Goal: Find contact information: Find contact information

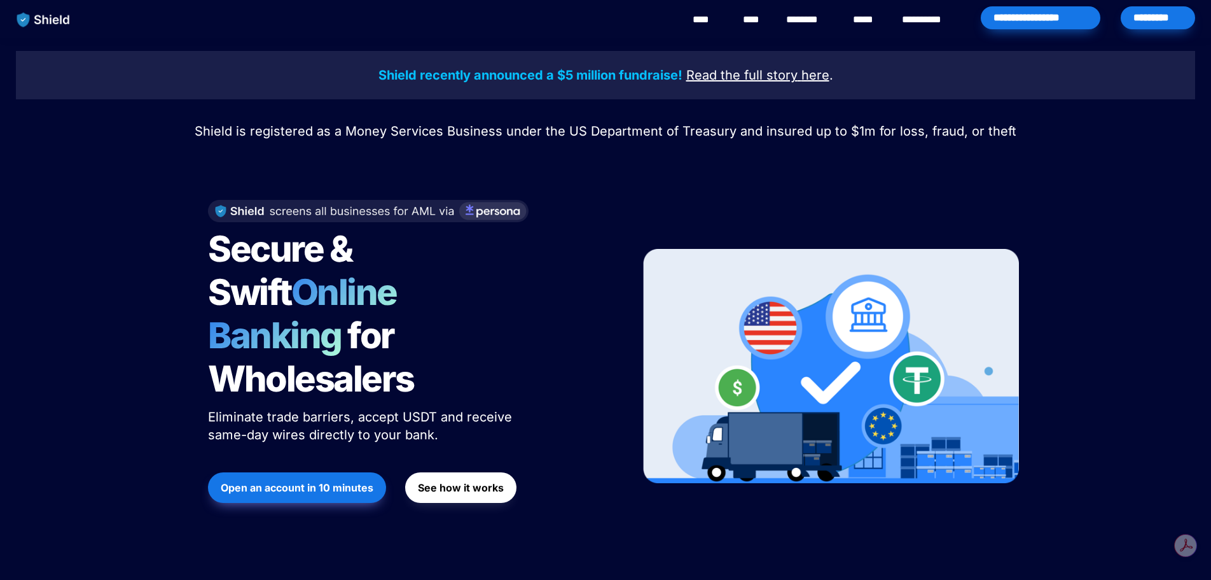
click at [795, 21] on link "********" at bounding box center [808, 19] width 45 height 15
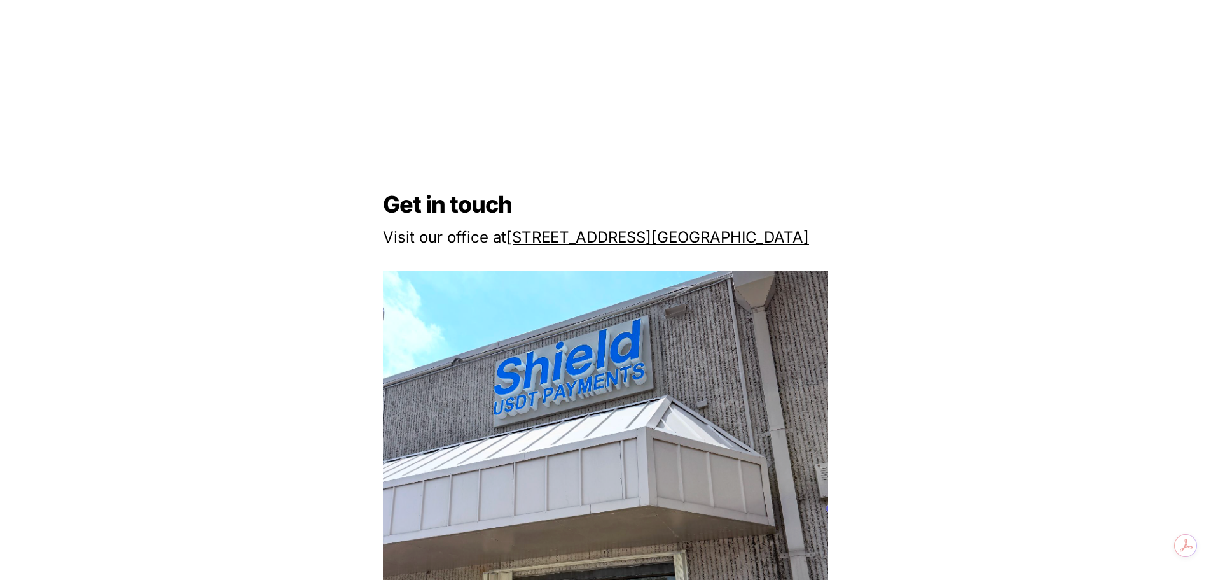
scroll to position [1145, 0]
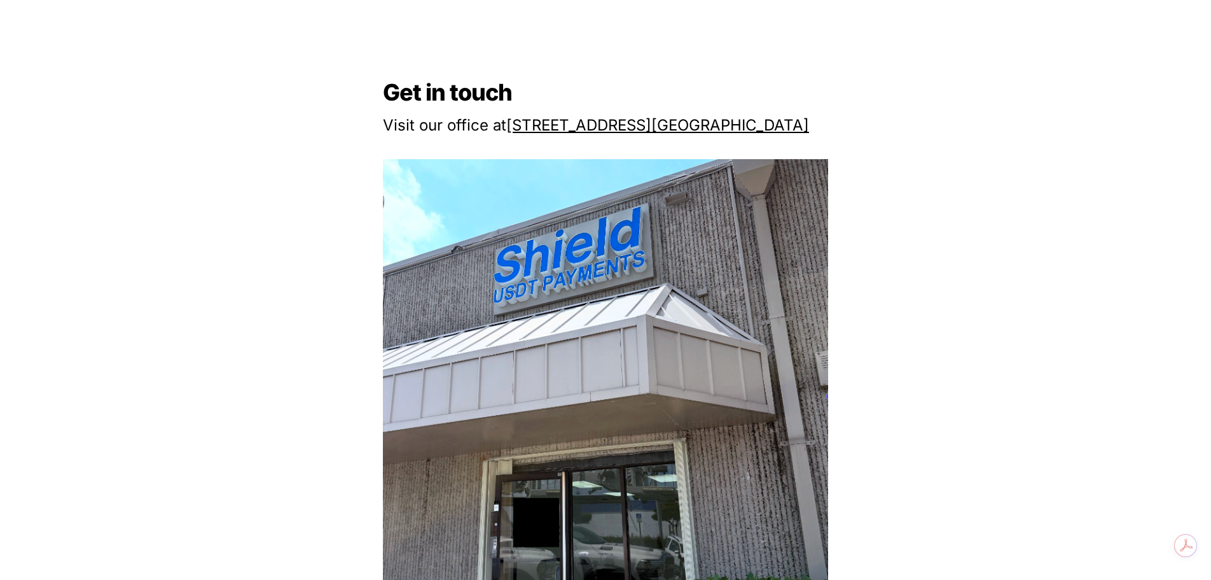
click at [693, 132] on u "Miami, FL 33122" at bounding box center [730, 125] width 158 height 18
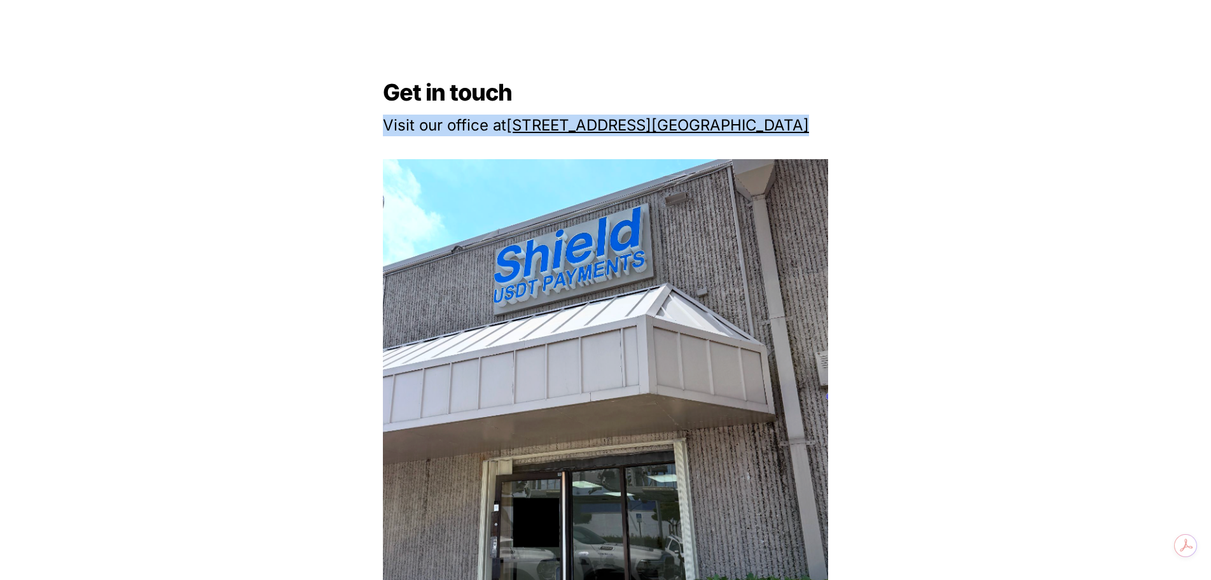
click at [692, 132] on u "Miami, FL 33122" at bounding box center [730, 125] width 158 height 18
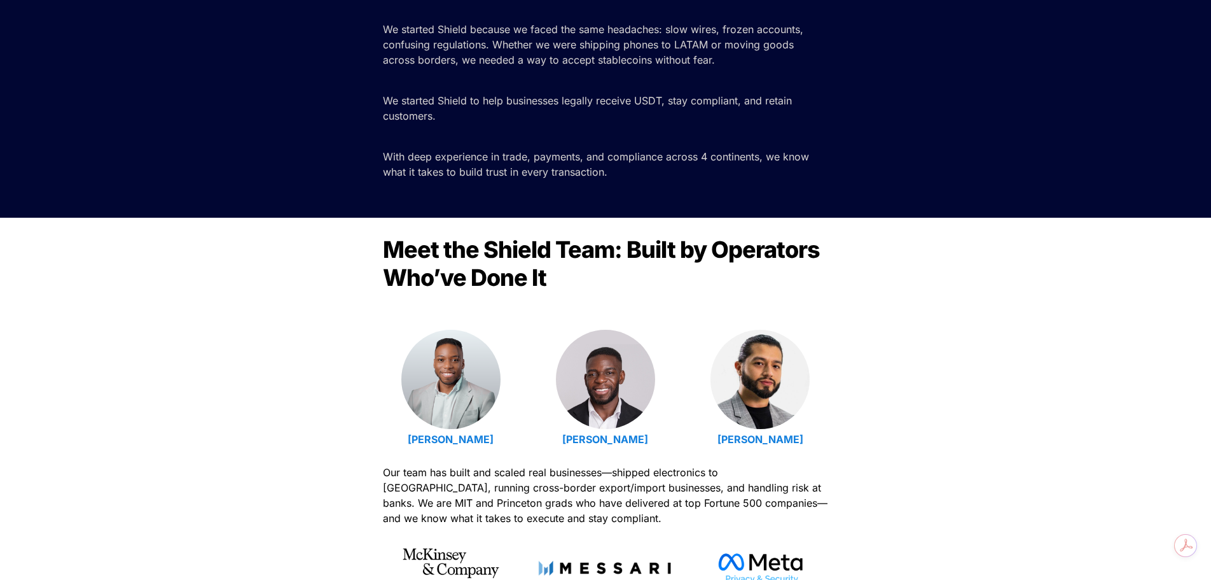
scroll to position [191, 0]
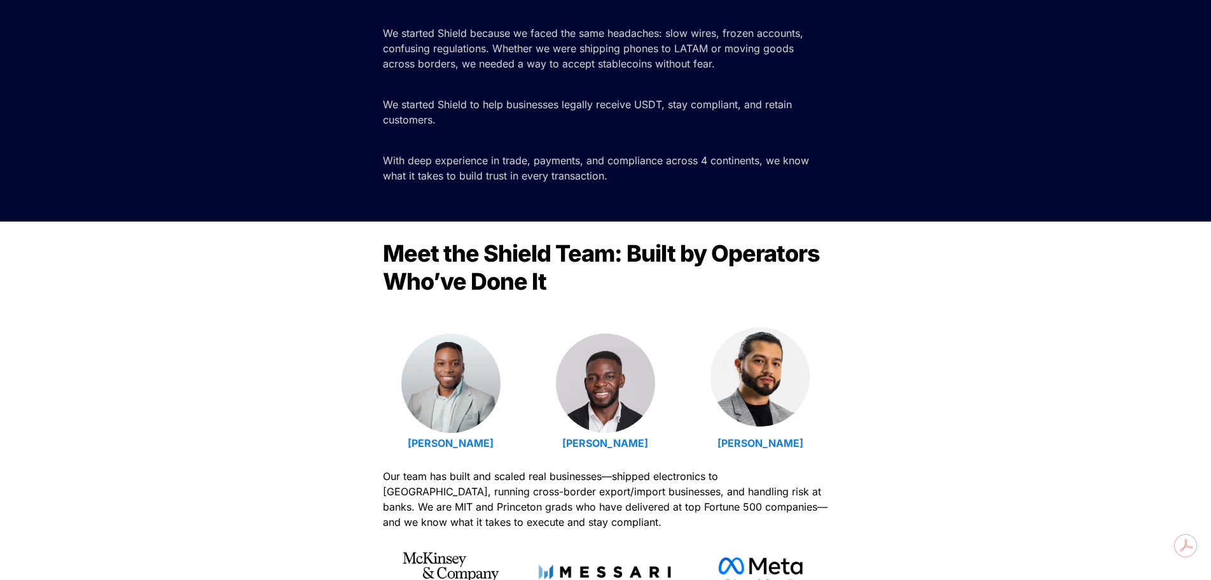
click at [760, 356] on img at bounding box center [760, 376] width 99 height 99
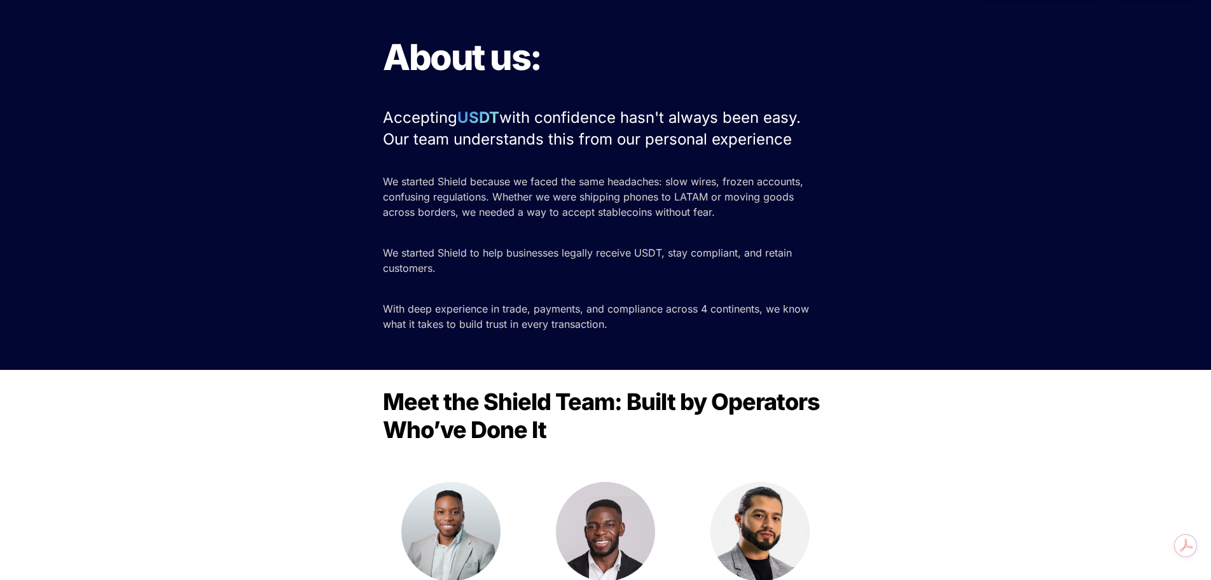
scroll to position [0, 0]
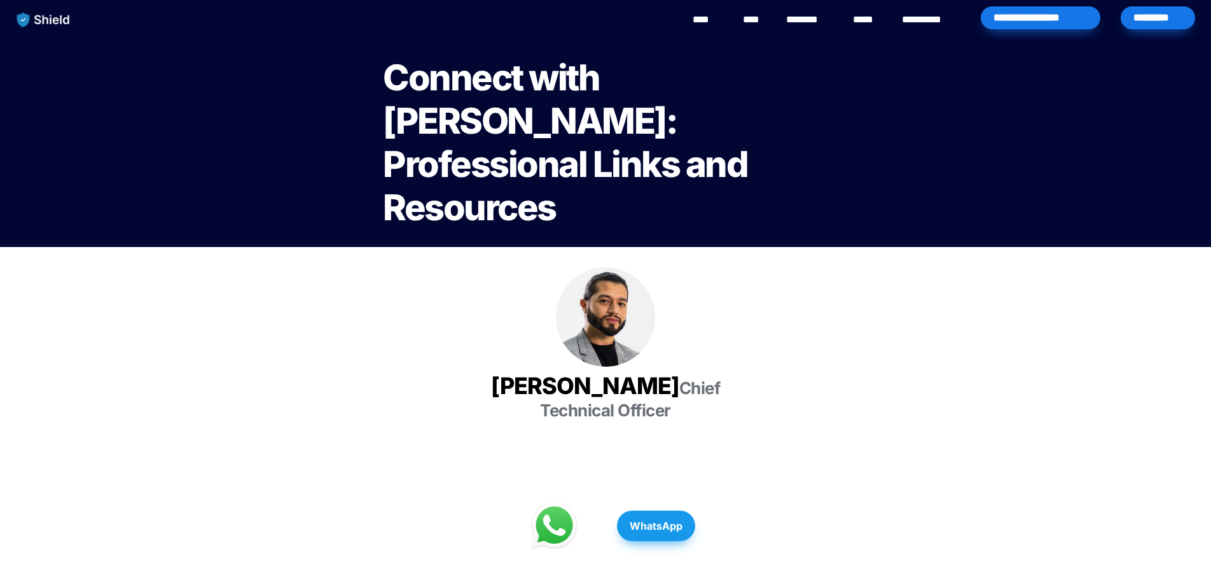
click at [692, 118] on span "Connect with Luis Carchi: Professional Links and Resources" at bounding box center [568, 142] width 371 height 173
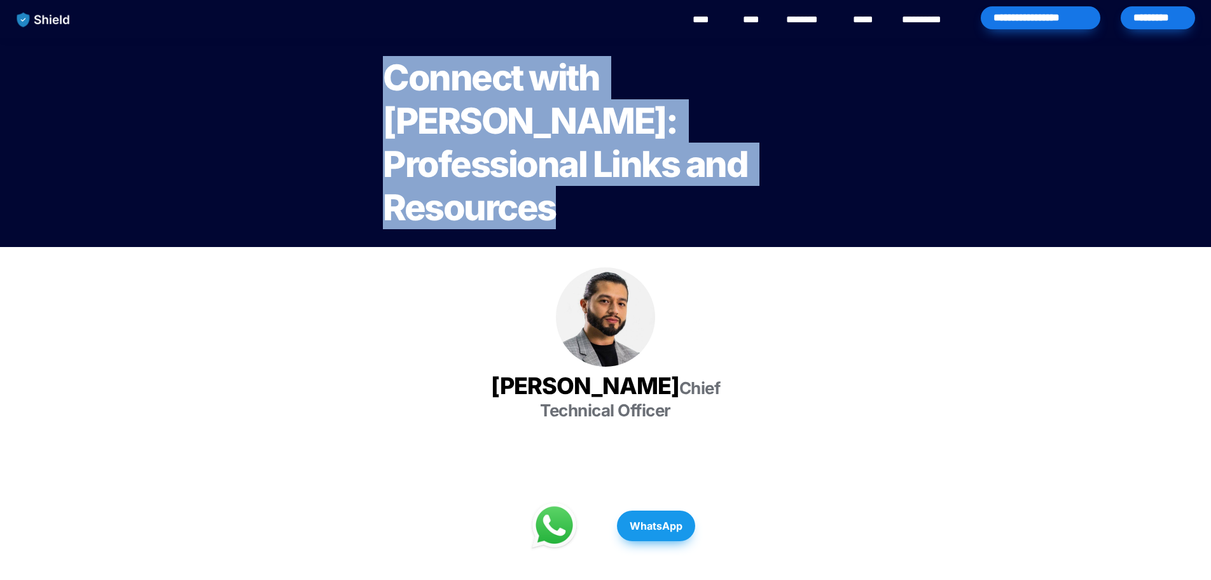
click at [692, 118] on span "Connect with Luis Carchi: Professional Links and Resources" at bounding box center [568, 142] width 371 height 173
drag, startPoint x: 584, startPoint y: 127, endPoint x: 578, endPoint y: 115, distance: 14.0
click at [583, 127] on span "Connect with Luis Carchi: Professional Links and Resources" at bounding box center [568, 142] width 371 height 173
click at [578, 114] on span "Connect with Luis Carchi: Professional Links and Resources" at bounding box center [568, 142] width 371 height 173
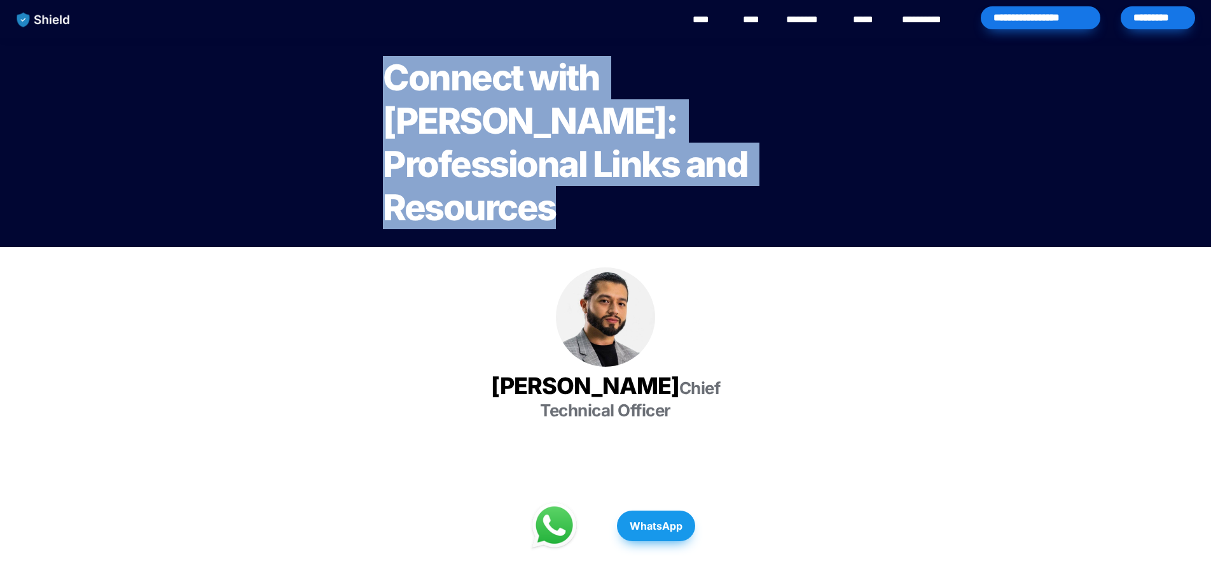
click at [578, 114] on span "Connect with Luis Carchi: Professional Links and Resources" at bounding box center [568, 142] width 371 height 173
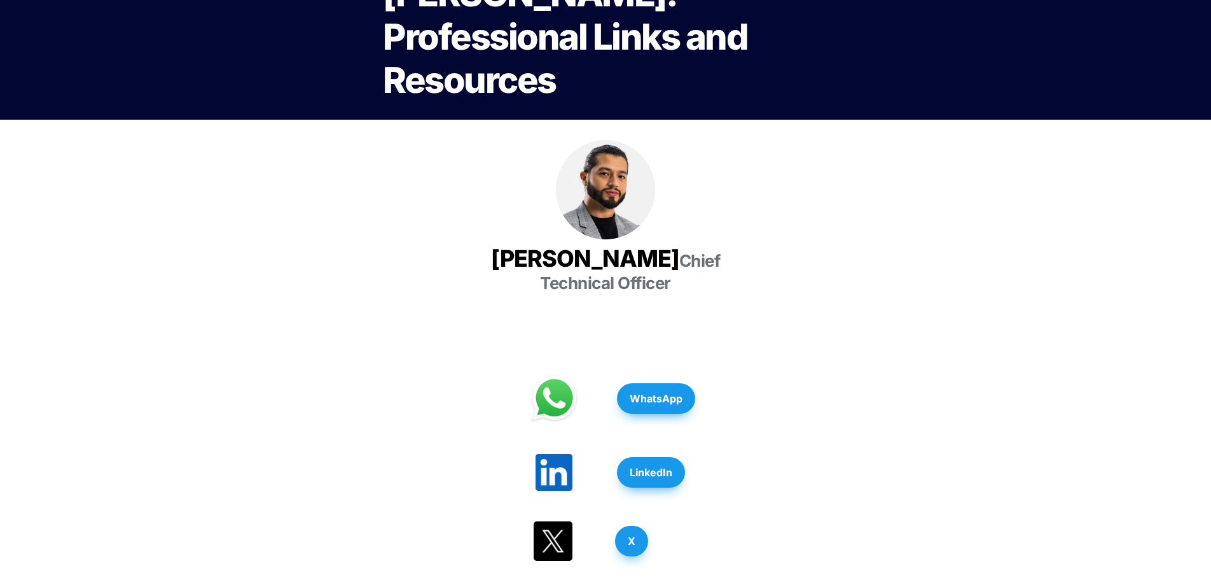
click at [723, 140] on div at bounding box center [605, 189] width 445 height 99
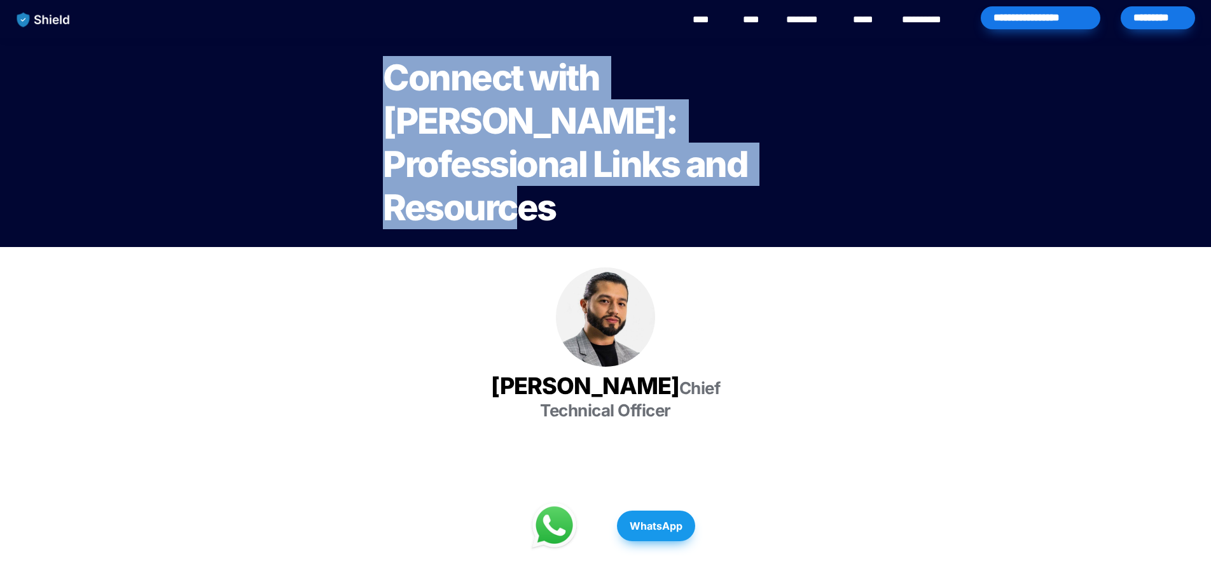
drag, startPoint x: 530, startPoint y: 160, endPoint x: 372, endPoint y: 71, distance: 181.7
click at [372, 71] on div "Connect with Luis Carchi: Professional Links and Resources" at bounding box center [605, 142] width 1211 height 209
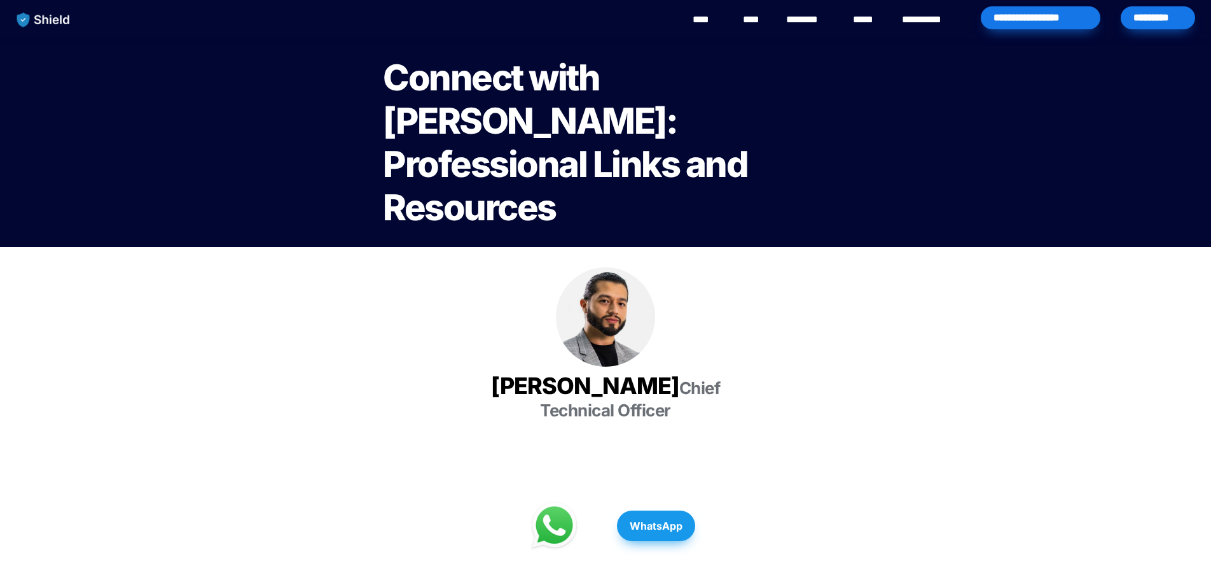
drag, startPoint x: 819, startPoint y: 309, endPoint x: 667, endPoint y: 6, distance: 338.9
click at [806, 298] on div at bounding box center [605, 316] width 445 height 99
drag, startPoint x: 629, startPoint y: 278, endPoint x: 835, endPoint y: 270, distance: 206.3
click at [631, 261] on img at bounding box center [605, 310] width 99 height 99
